Goal: Information Seeking & Learning: Learn about a topic

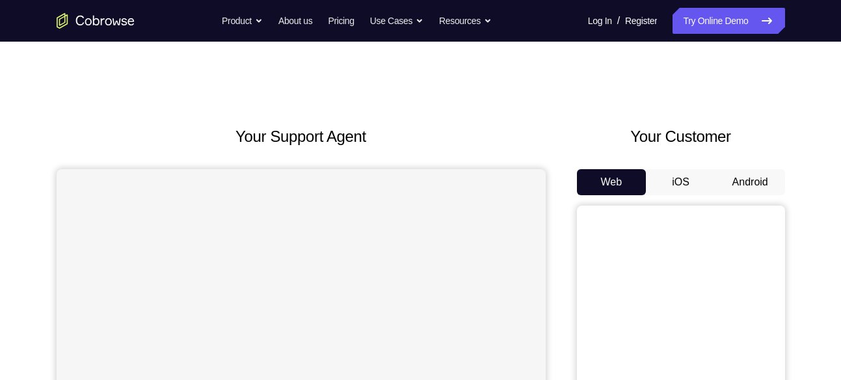
click at [747, 184] on button "Android" at bounding box center [751, 182] width 70 height 26
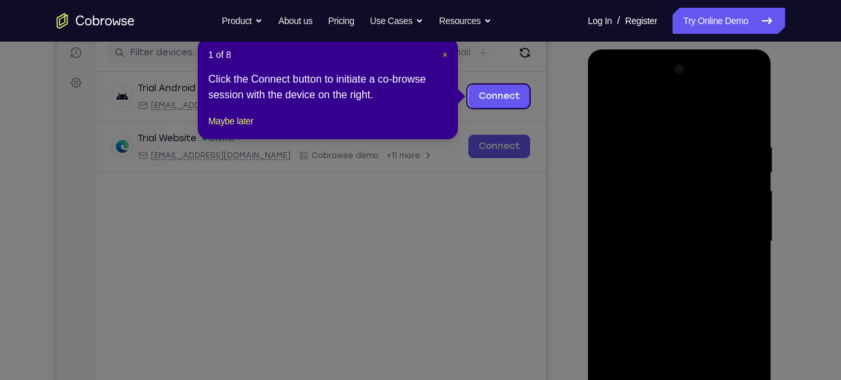
click at [443, 53] on span "×" at bounding box center [444, 54] width 5 height 10
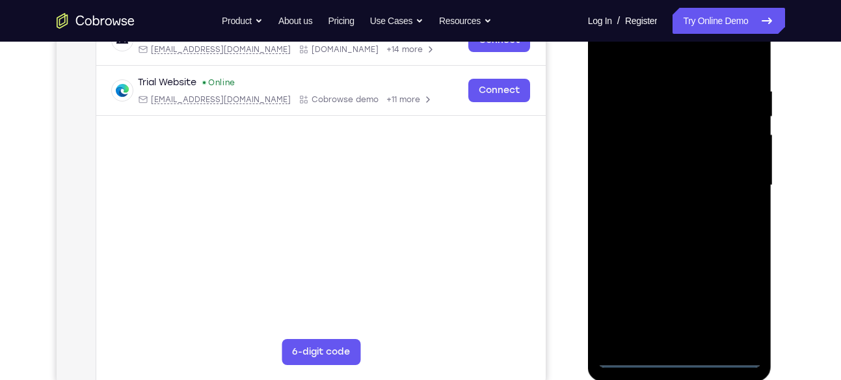
scroll to position [242, 0]
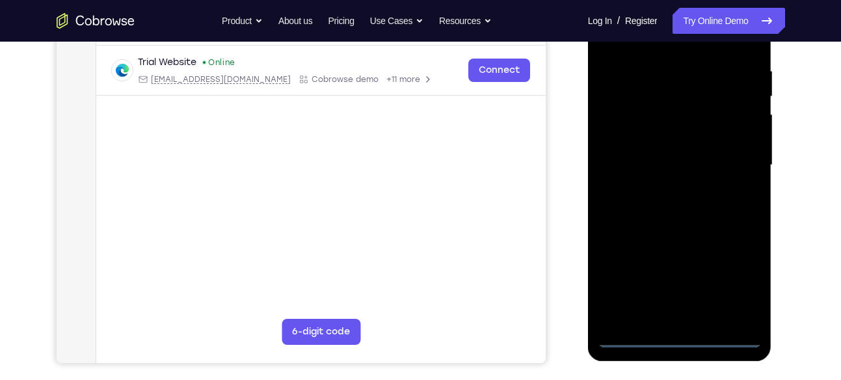
click at [686, 332] on div at bounding box center [680, 165] width 164 height 364
click at [684, 333] on div at bounding box center [680, 165] width 164 height 364
click at [739, 284] on div at bounding box center [680, 165] width 164 height 364
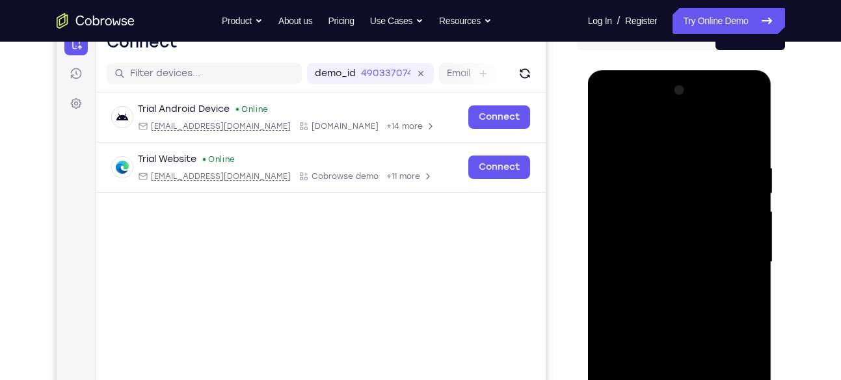
scroll to position [142, 0]
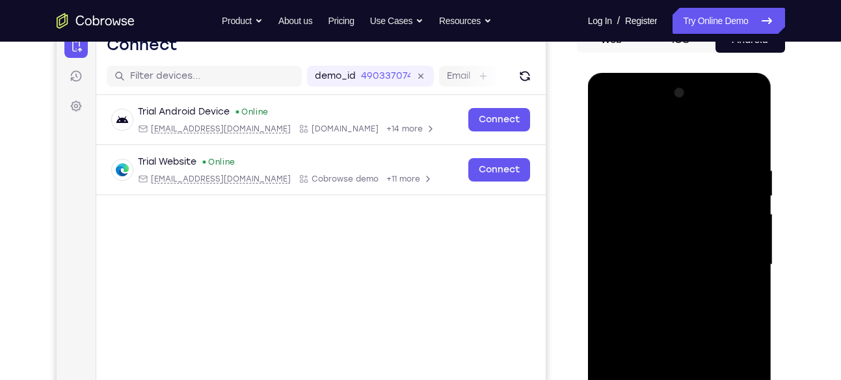
click at [608, 111] on div at bounding box center [680, 265] width 164 height 364
click at [732, 261] on div at bounding box center [680, 265] width 164 height 364
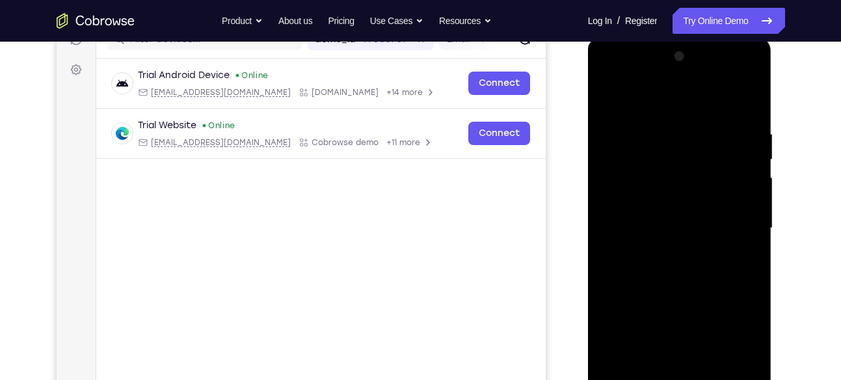
scroll to position [180, 0]
click at [659, 252] on div at bounding box center [680, 228] width 164 height 364
click at [651, 208] on div at bounding box center [680, 228] width 164 height 364
click at [660, 226] on div at bounding box center [680, 228] width 164 height 364
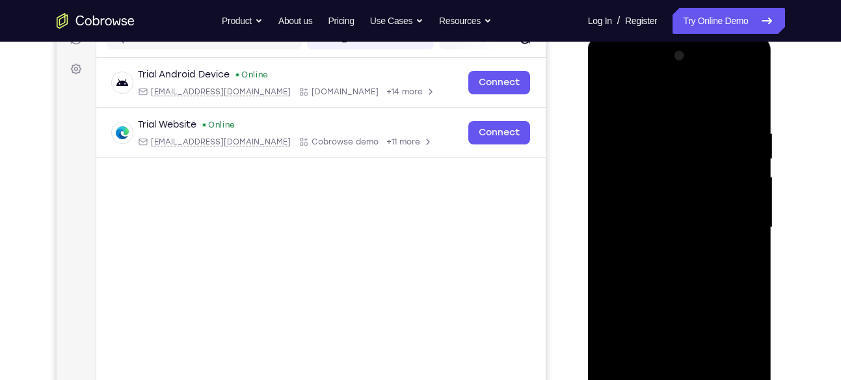
click at [663, 264] on div at bounding box center [680, 228] width 164 height 364
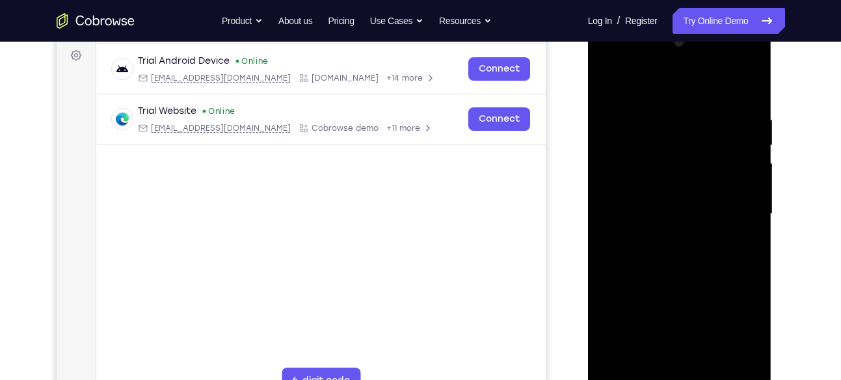
scroll to position [194, 0]
click at [752, 103] on div at bounding box center [680, 213] width 164 height 364
drag, startPoint x: 703, startPoint y: 225, endPoint x: 684, endPoint y: 175, distance: 53.5
click at [684, 175] on div at bounding box center [680, 213] width 164 height 364
drag, startPoint x: 710, startPoint y: 215, endPoint x: 690, endPoint y: 157, distance: 61.9
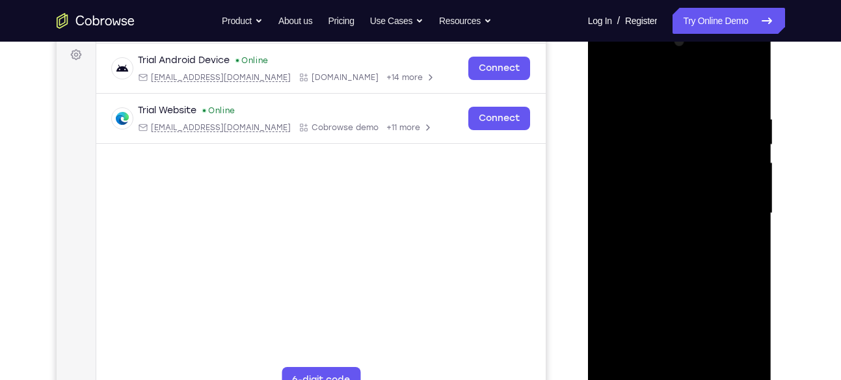
click at [690, 157] on div at bounding box center [680, 213] width 164 height 364
drag, startPoint x: 688, startPoint y: 269, endPoint x: 673, endPoint y: 81, distance: 188.6
click at [673, 81] on div at bounding box center [680, 213] width 164 height 364
drag, startPoint x: 706, startPoint y: 221, endPoint x: 695, endPoint y: 288, distance: 67.9
click at [695, 288] on div at bounding box center [680, 213] width 164 height 364
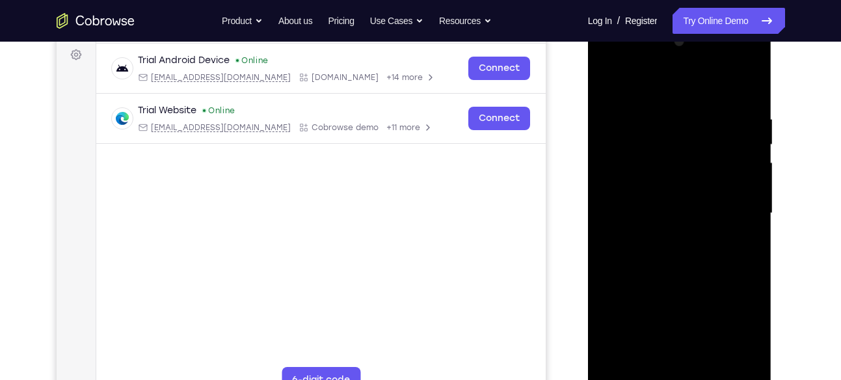
drag, startPoint x: 701, startPoint y: 168, endPoint x: 701, endPoint y: 237, distance: 68.3
click at [701, 237] on div at bounding box center [680, 213] width 164 height 364
click at [745, 223] on div at bounding box center [680, 213] width 164 height 364
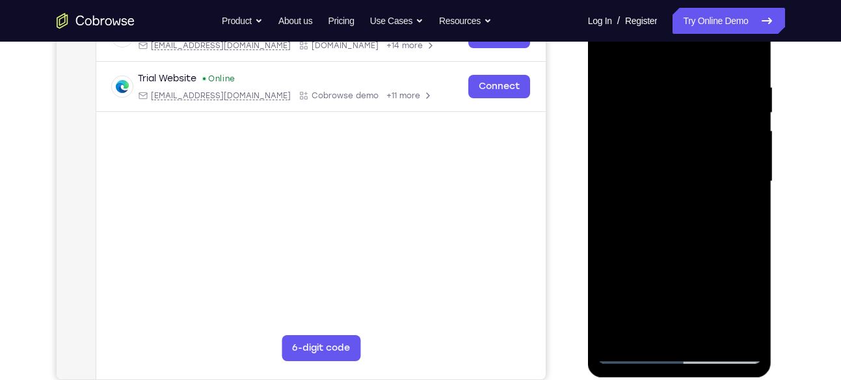
scroll to position [225, 0]
drag, startPoint x: 666, startPoint y: 125, endPoint x: 652, endPoint y: 397, distance: 272.9
click at [652, 379] on html "Online web based iOS Simulators and Android Emulators. Run iPhone, iPad, Mobile…" at bounding box center [680, 185] width 185 height 390
click at [661, 85] on div at bounding box center [680, 182] width 164 height 364
click at [740, 156] on div at bounding box center [680, 182] width 164 height 364
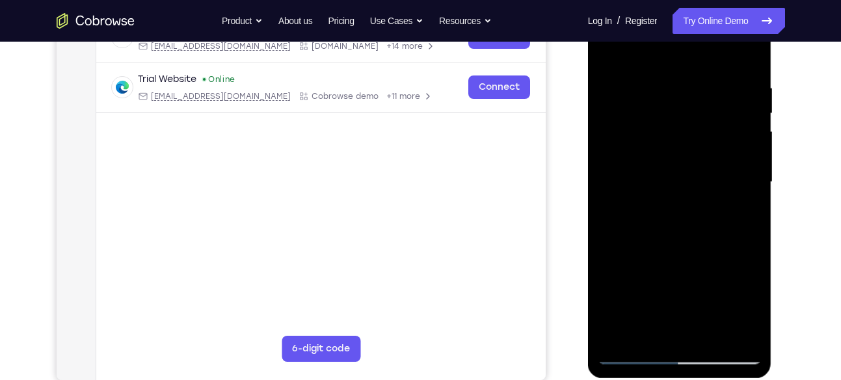
click at [615, 189] on div at bounding box center [680, 182] width 164 height 364
click at [745, 175] on div at bounding box center [680, 182] width 164 height 364
click at [753, 203] on div at bounding box center [680, 182] width 164 height 364
click at [748, 195] on div at bounding box center [680, 182] width 164 height 364
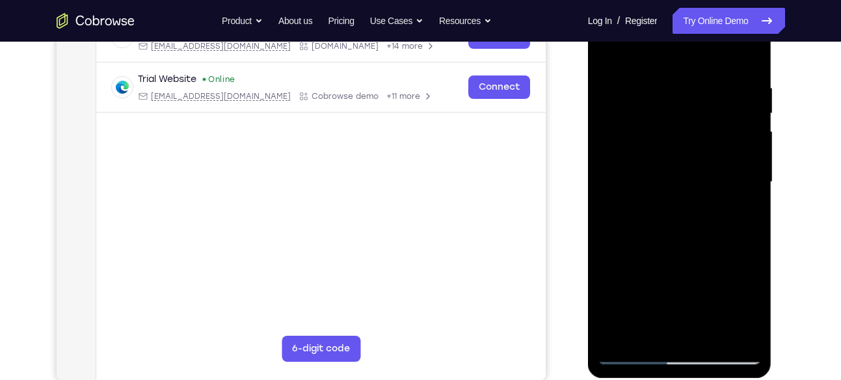
click at [749, 157] on div at bounding box center [680, 182] width 164 height 364
click at [744, 61] on div at bounding box center [680, 182] width 164 height 364
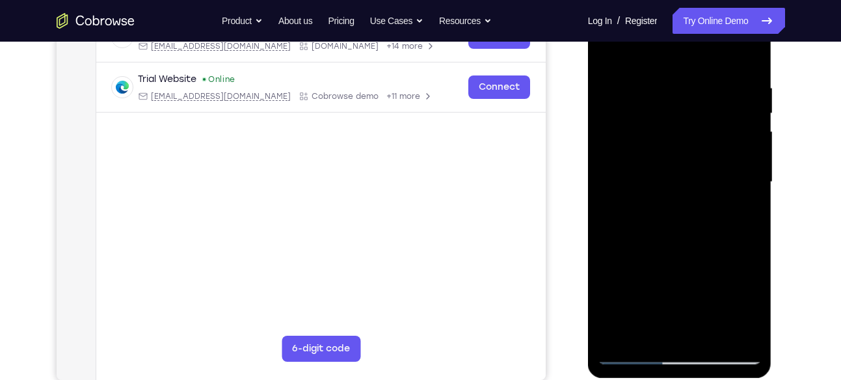
drag, startPoint x: 649, startPoint y: 201, endPoint x: 633, endPoint y: -59, distance: 260.7
click at [633, 0] on html "Online web based iOS Simulators and Android Emulators. Run iPhone, iPad, Mobile…" at bounding box center [680, 185] width 185 height 390
drag, startPoint x: 686, startPoint y: 90, endPoint x: 680, endPoint y: 230, distance: 139.3
click at [680, 230] on div at bounding box center [680, 182] width 164 height 364
drag, startPoint x: 688, startPoint y: 237, endPoint x: 660, endPoint y: 37, distance: 201.7
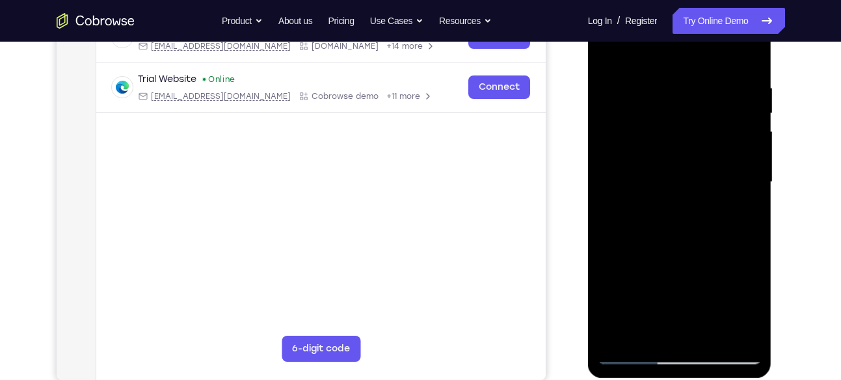
click at [660, 37] on div at bounding box center [680, 182] width 164 height 364
drag, startPoint x: 673, startPoint y: 196, endPoint x: 645, endPoint y: -12, distance: 210.6
click at [645, 0] on html "Online web based iOS Simulators and Android Emulators. Run iPhone, iPad, Mobile…" at bounding box center [680, 185] width 185 height 390
